Goal: Information Seeking & Learning: Learn about a topic

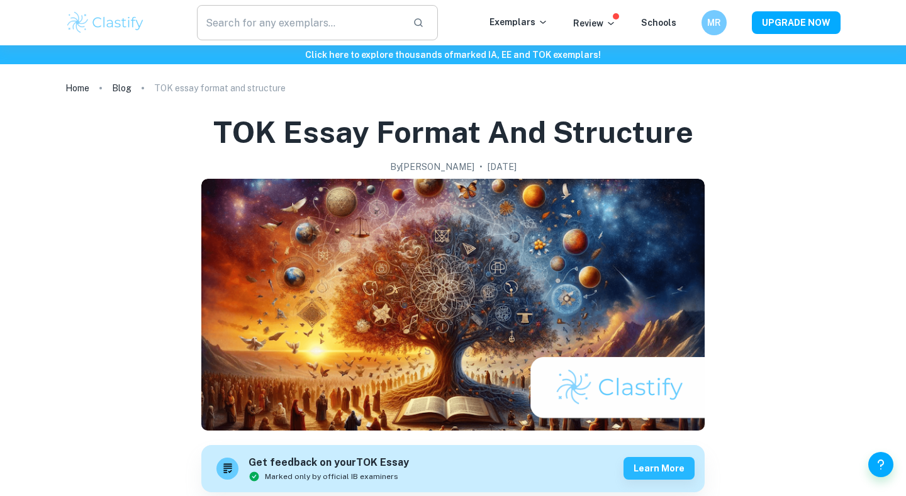
click at [274, 20] on input "text" at bounding box center [300, 22] width 206 height 35
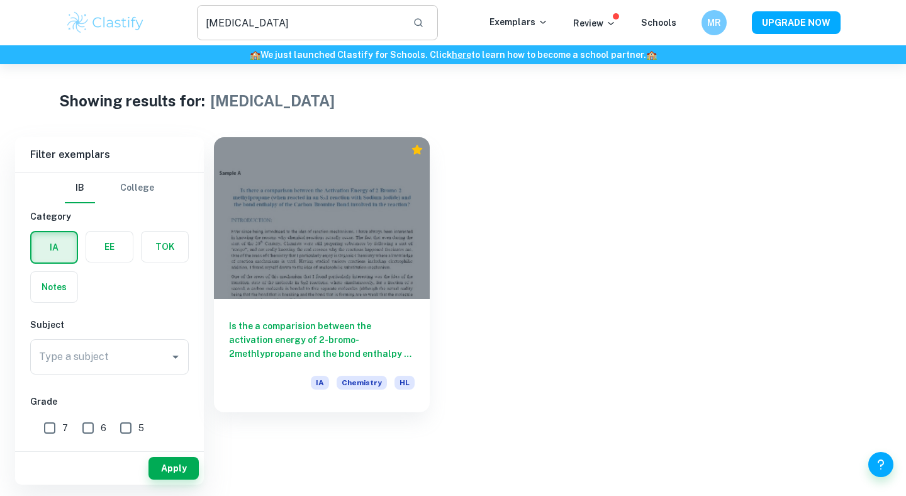
click at [296, 16] on input "[MEDICAL_DATA]" at bounding box center [300, 22] width 206 height 35
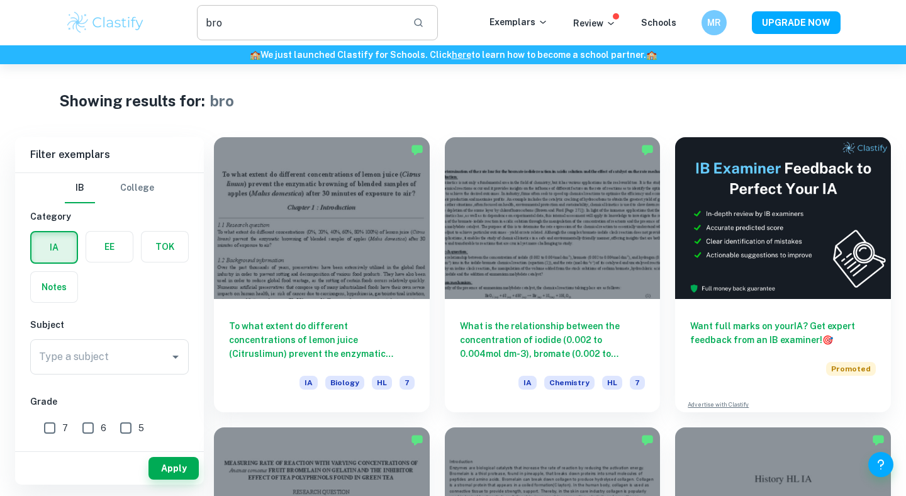
click at [300, 18] on input "bro" at bounding box center [300, 22] width 206 height 35
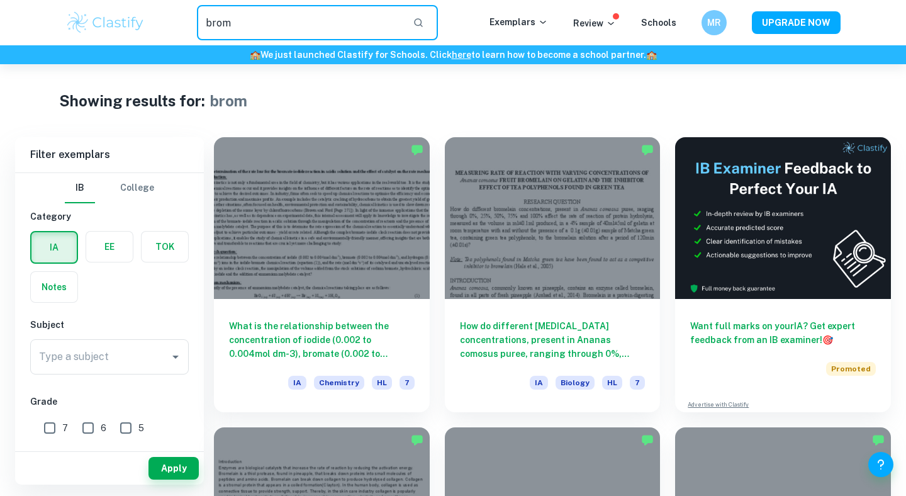
click at [318, 21] on input "brom" at bounding box center [300, 22] width 206 height 35
type input "[MEDICAL_DATA]"
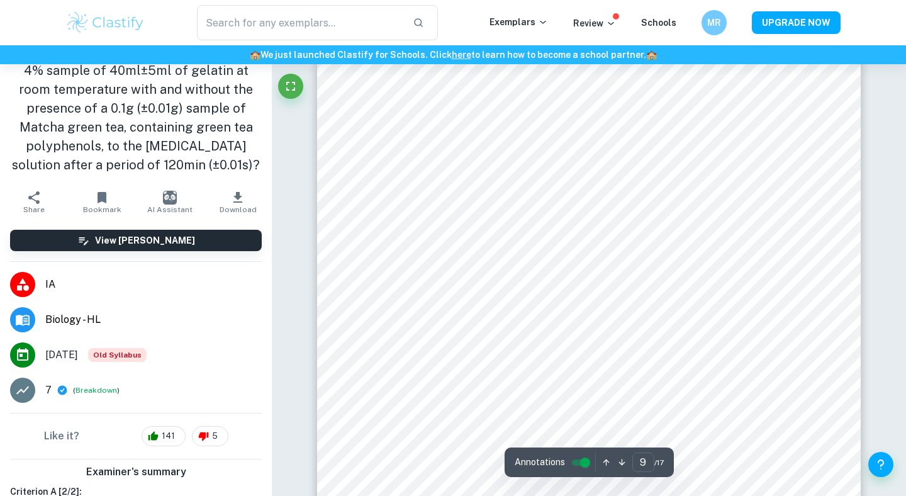
scroll to position [6557, 0]
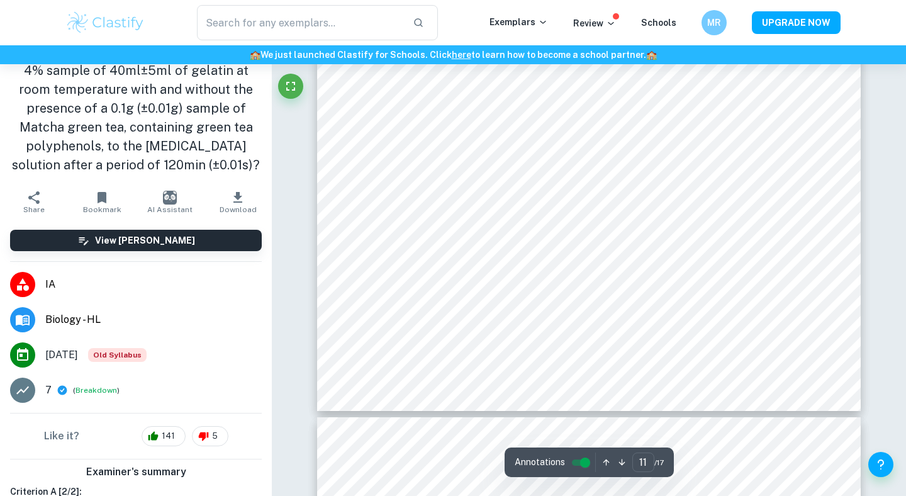
type input "12"
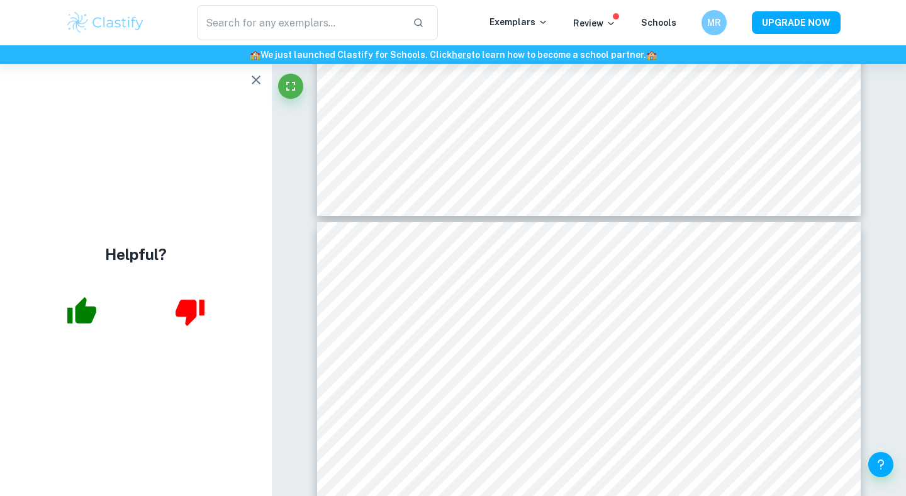
scroll to position [0, 0]
